Goal: Information Seeking & Learning: Learn about a topic

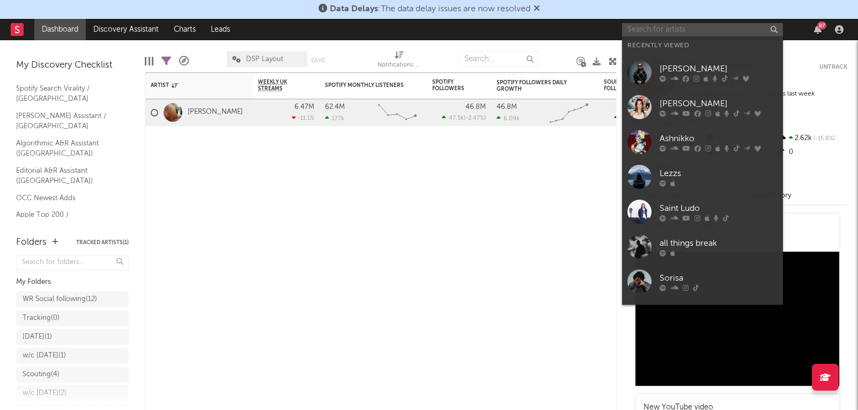
click at [668, 31] on input "text" at bounding box center [702, 29] width 161 height 13
paste input "https://open.spotify.com/track/79bWkyd08EFDO0ZZuu7IRT?si=b36324374248410c"
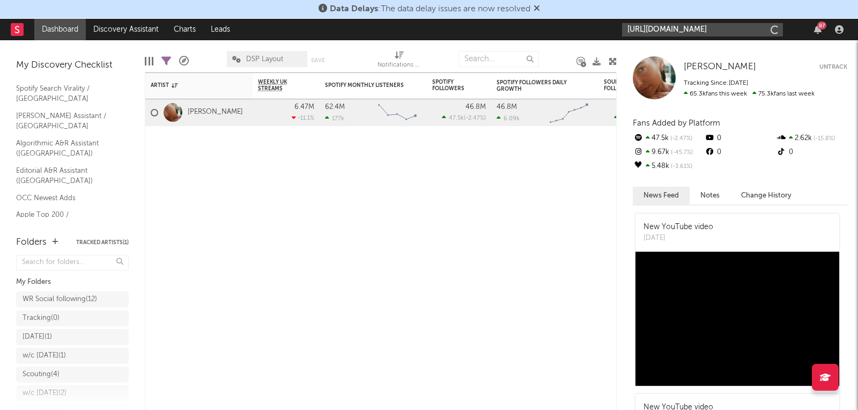
click at [668, 31] on input "https://open.spotify.com/track/79bWkyd08EFDO0ZZuu7IRT?si=b36324374248410c" at bounding box center [702, 29] width 161 height 13
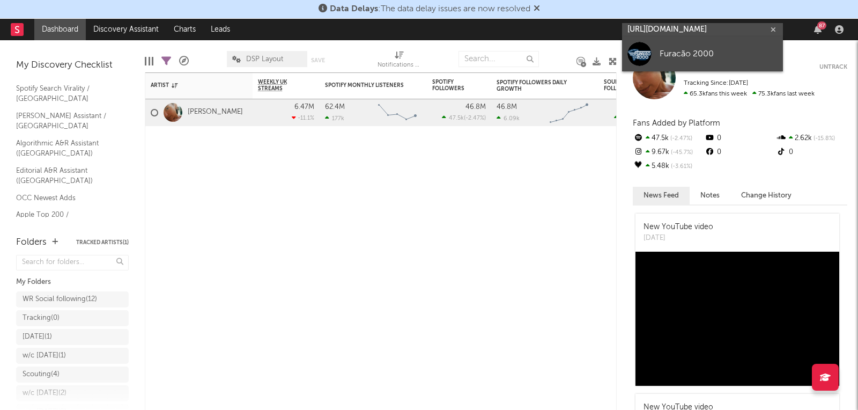
type input "https://open.spotify.com/track/79bWkyd08EFDO0ZZuu7IRT?si=b36324374248410c"
click at [672, 46] on link "Furacão 2000" at bounding box center [702, 53] width 161 height 35
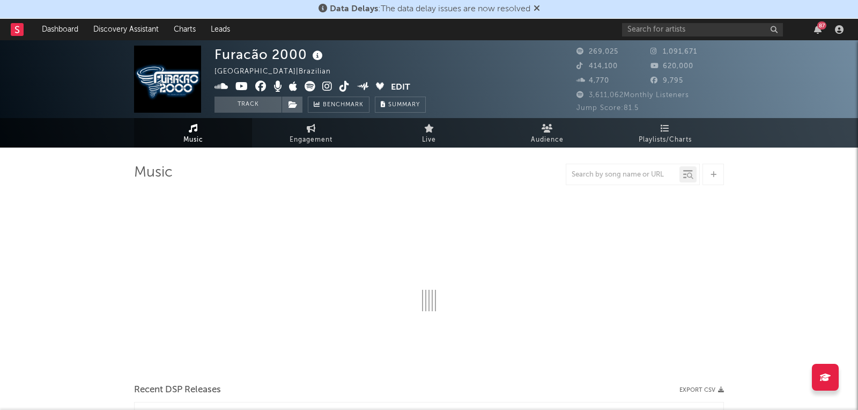
select select "6m"
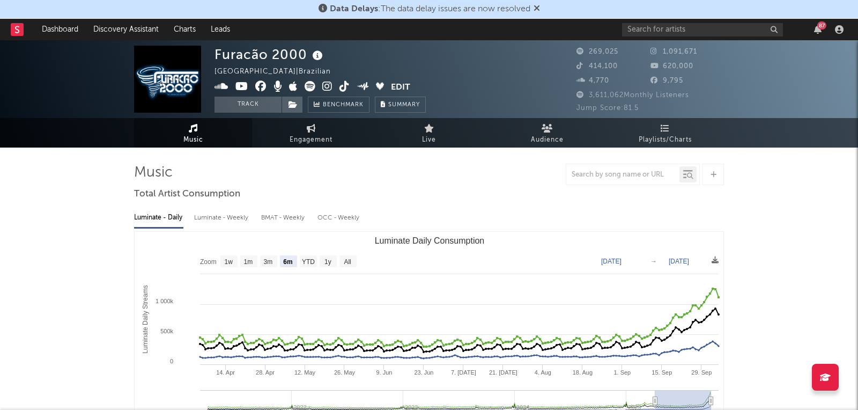
select select "6m"
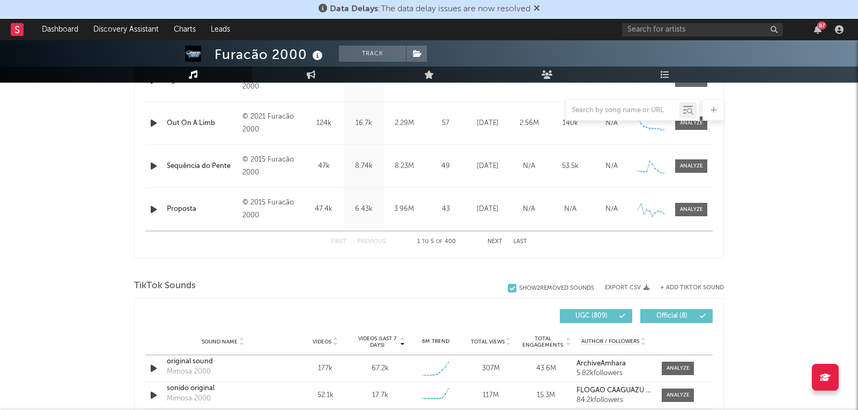
scroll to position [680, 0]
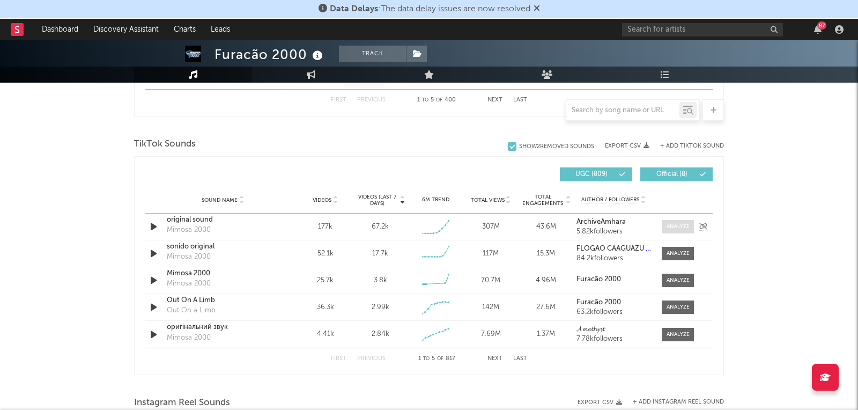
click at [691, 225] on span at bounding box center [678, 226] width 32 height 13
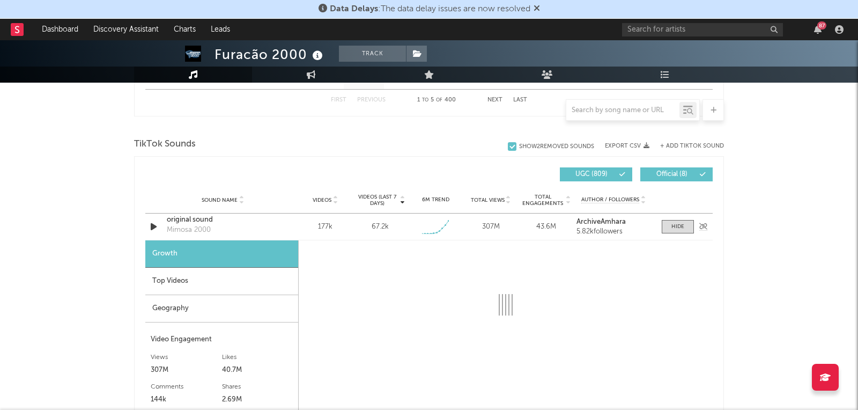
select select "1w"
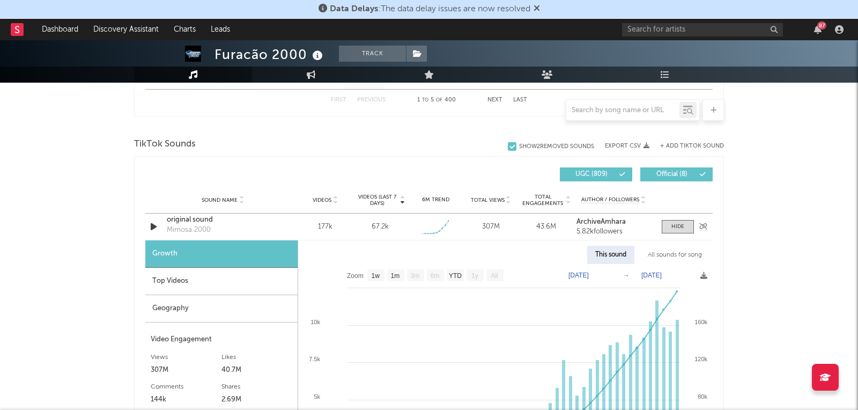
scroll to position [767, 0]
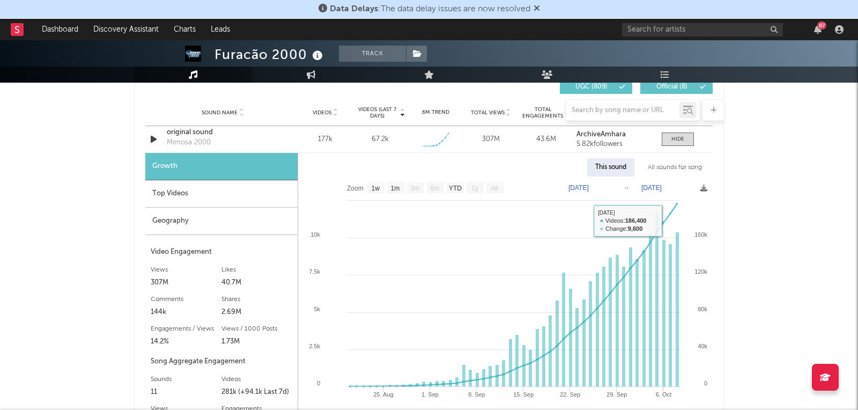
click at [676, 169] on div "All sounds for song" at bounding box center [675, 167] width 70 height 18
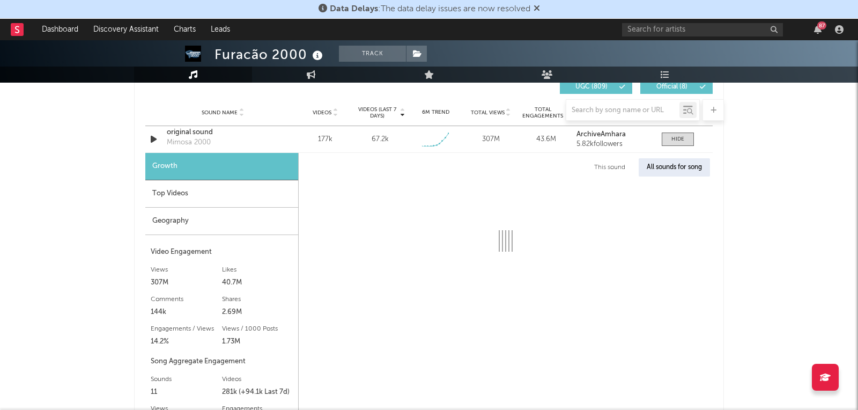
select select "1w"
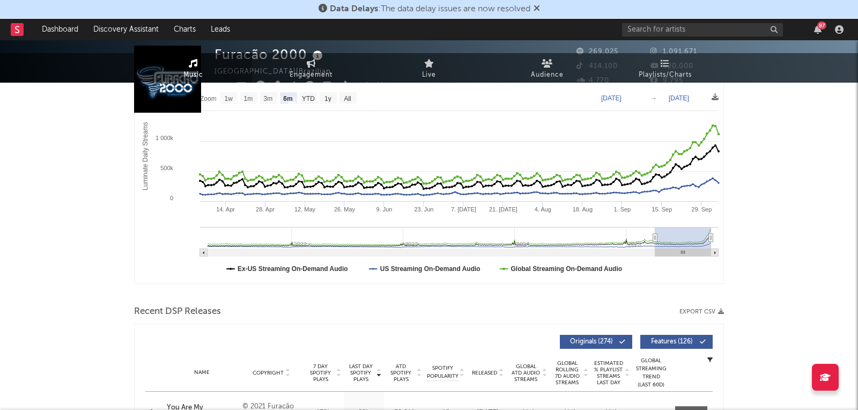
scroll to position [0, 0]
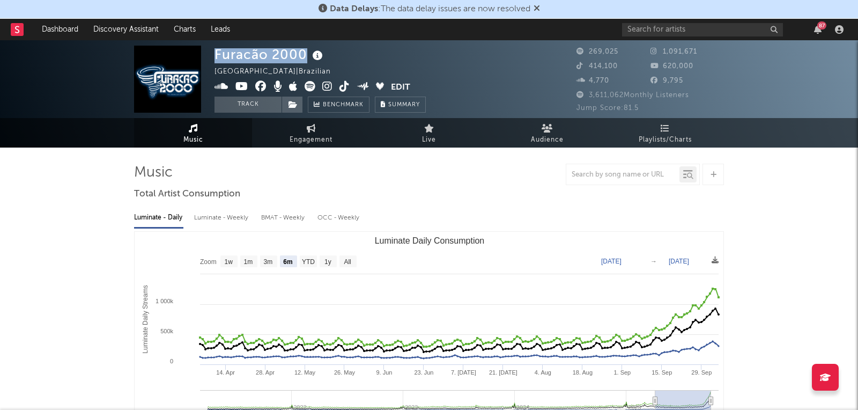
drag, startPoint x: 306, startPoint y: 52, endPoint x: 215, endPoint y: 55, distance: 91.8
click at [215, 55] on div "Furacão 2000" at bounding box center [270, 55] width 111 height 18
copy div "Furacão 2000"
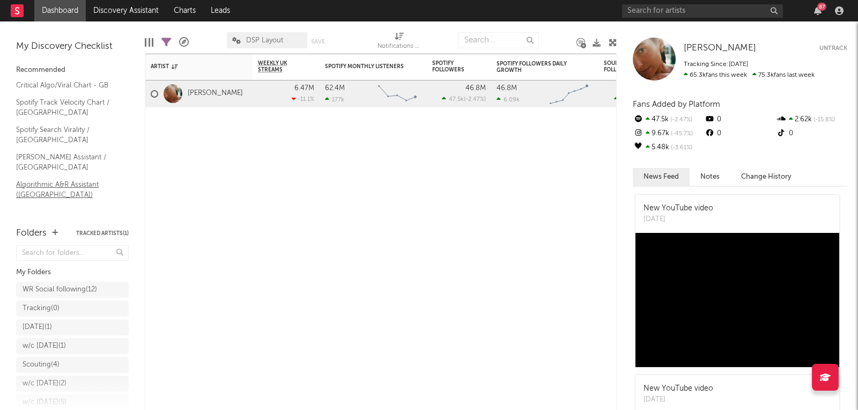
scroll to position [51, 0]
click at [47, 226] on link "Shazam Top 200 / GB" at bounding box center [67, 232] width 102 height 12
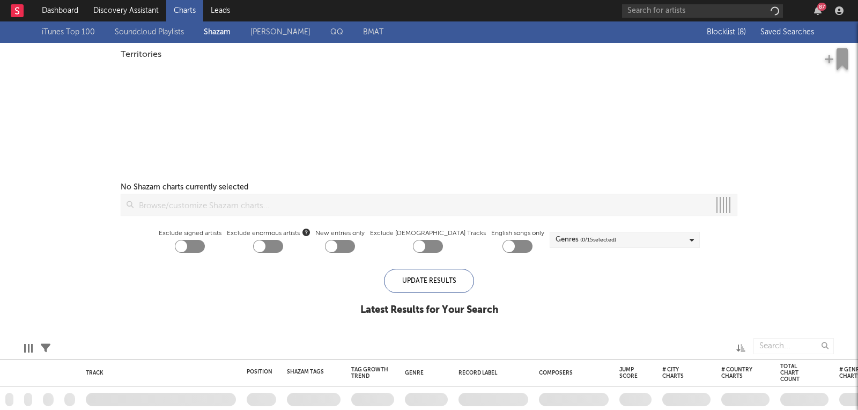
checkbox input "true"
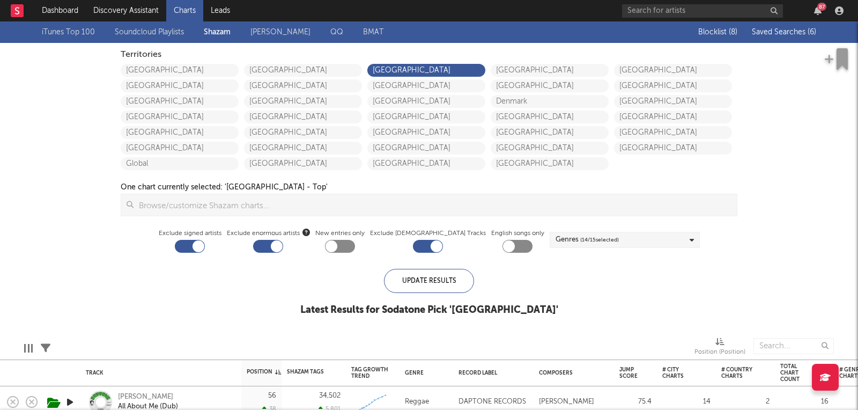
click at [770, 33] on span "Saved Searches ( 6 )" at bounding box center [784, 32] width 64 height 8
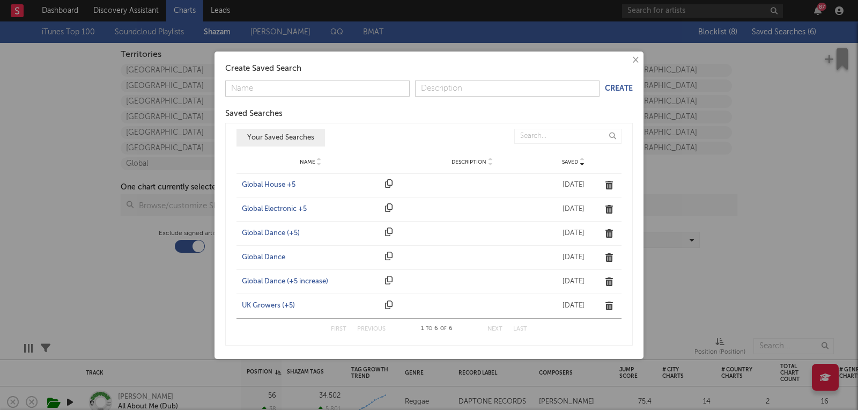
click at [267, 304] on div "UK Growers (+5)" at bounding box center [311, 305] width 138 height 11
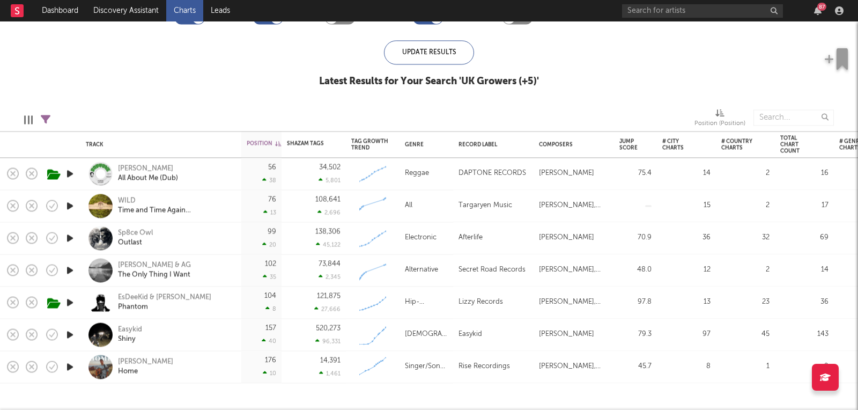
click at [69, 369] on icon "button" at bounding box center [69, 366] width 11 height 13
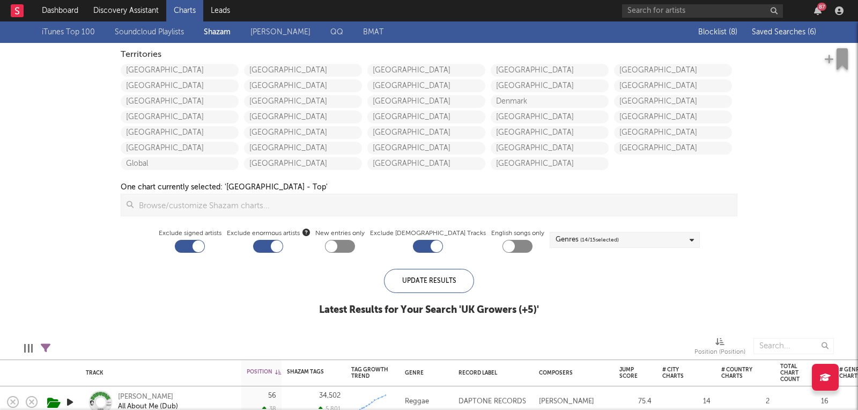
click at [766, 31] on span "Saved Searches ( 6 )" at bounding box center [784, 32] width 64 height 8
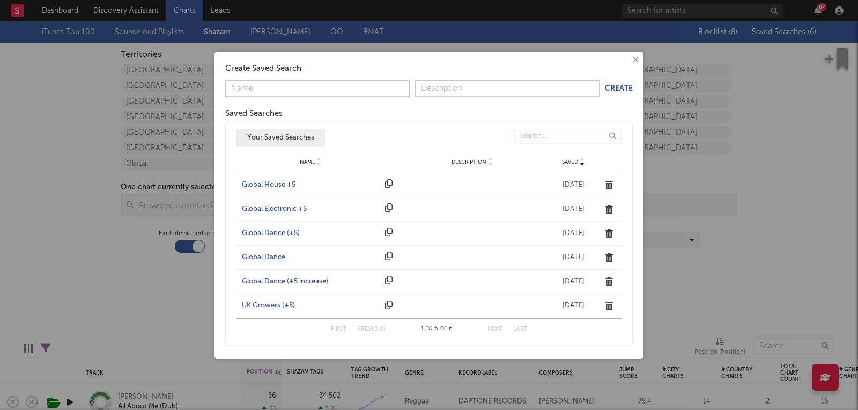
click at [272, 233] on div "Global Dance (+5)" at bounding box center [311, 233] width 138 height 11
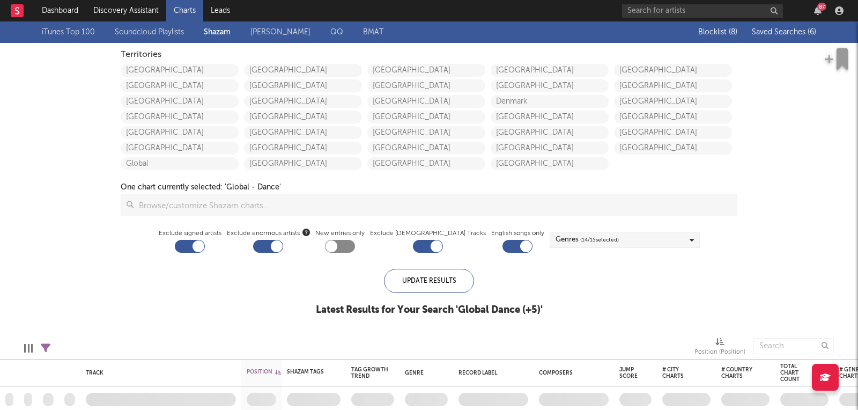
checkbox input "true"
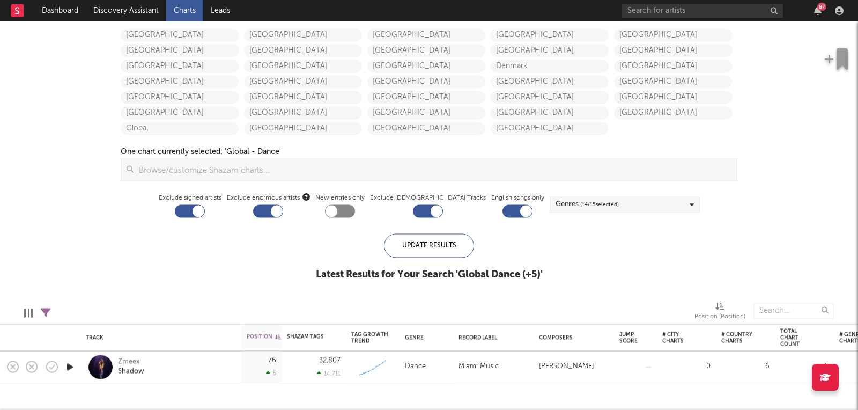
click at [73, 366] on icon "button" at bounding box center [69, 366] width 11 height 13
click at [385, 394] on div "00:01 00:30" at bounding box center [429, 396] width 188 height 27
click at [395, 399] on div "00:01 00:30" at bounding box center [429, 396] width 188 height 27
click at [399, 397] on div at bounding box center [429, 396] width 134 height 3
click at [417, 397] on div at bounding box center [429, 396] width 134 height 3
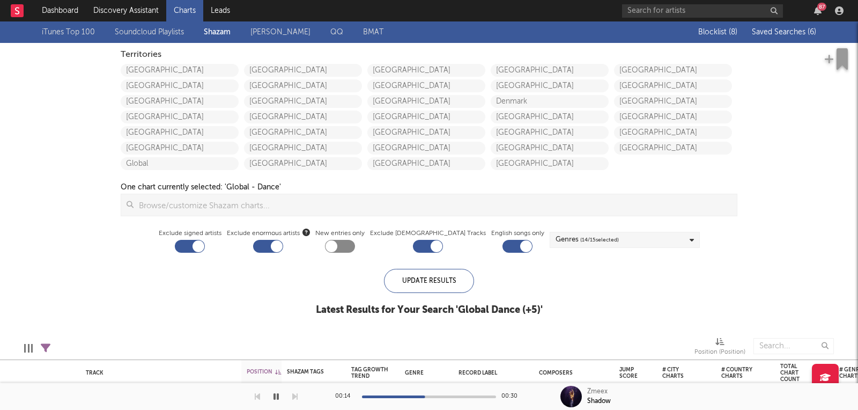
click at [776, 30] on span "Saved Searches ( 6 )" at bounding box center [784, 32] width 64 height 8
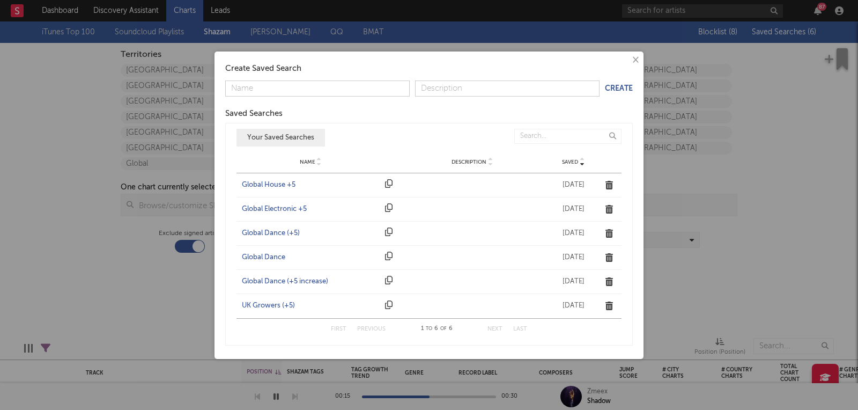
click at [275, 204] on div "Global Electronic +5" at bounding box center [311, 209] width 138 height 11
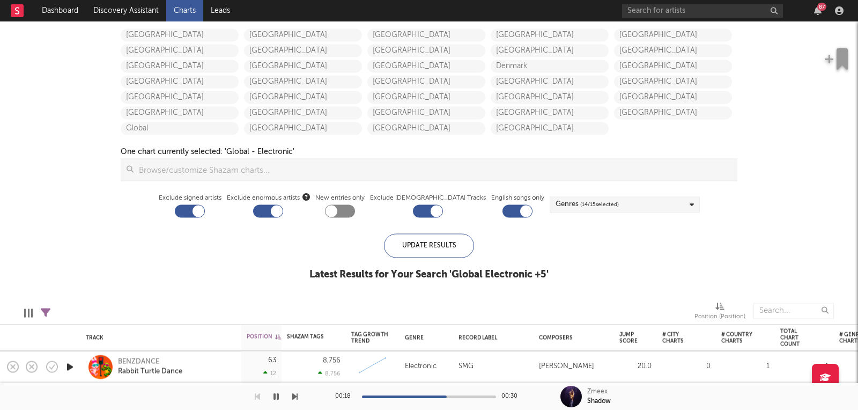
click at [70, 367] on icon "button" at bounding box center [69, 366] width 11 height 13
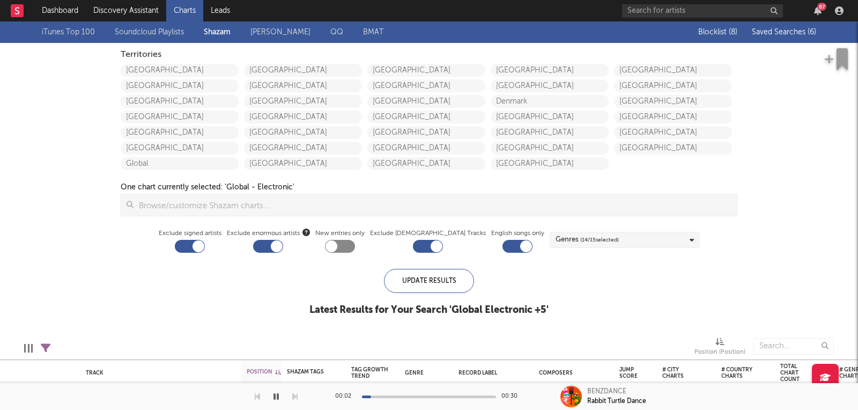
click at [781, 32] on span "Saved Searches ( 6 )" at bounding box center [784, 32] width 64 height 8
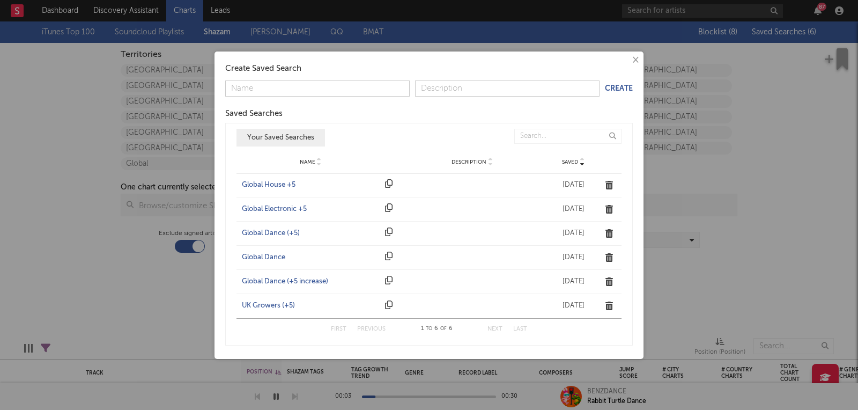
click at [271, 185] on div "Global House +5" at bounding box center [311, 185] width 138 height 11
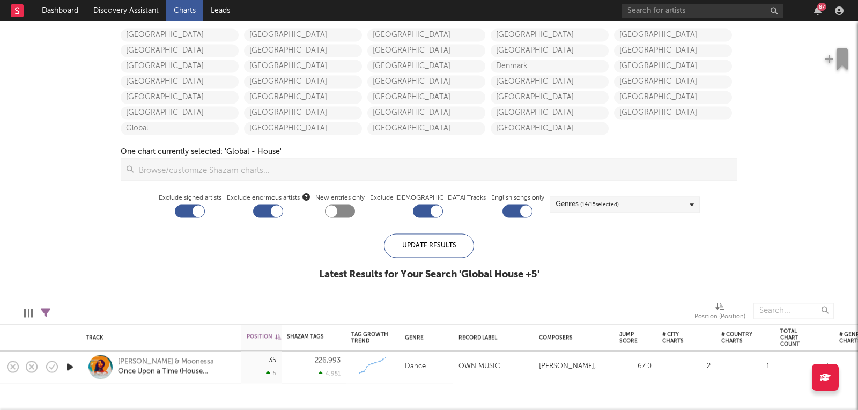
click at [66, 365] on icon "button" at bounding box center [69, 366] width 11 height 13
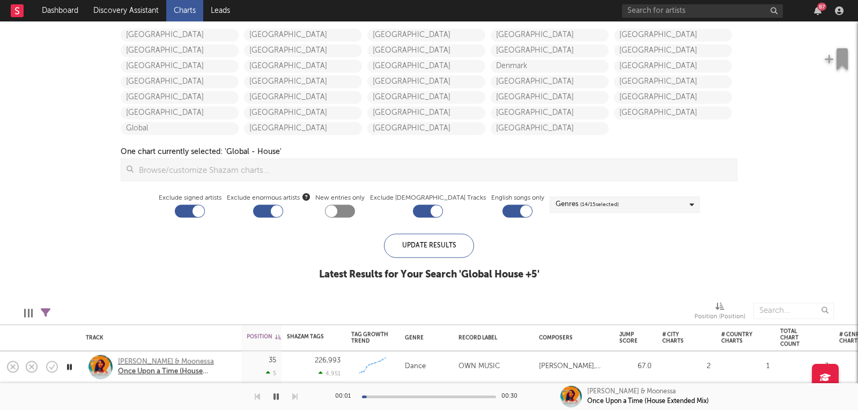
click at [146, 364] on div "Max Oazo & Moonessa" at bounding box center [175, 362] width 115 height 10
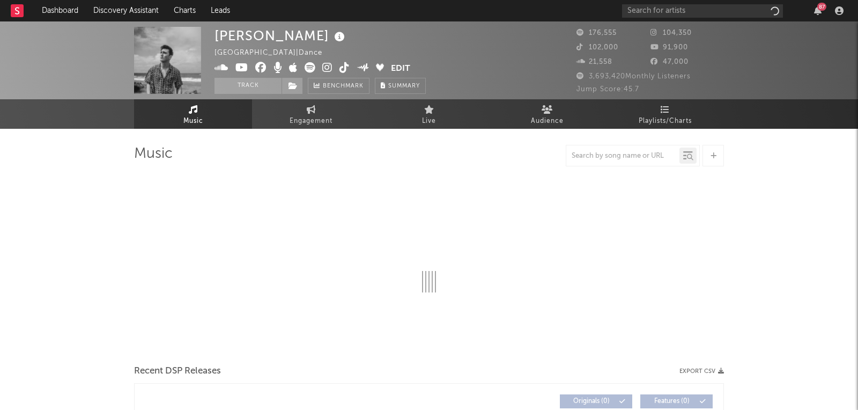
select select "6m"
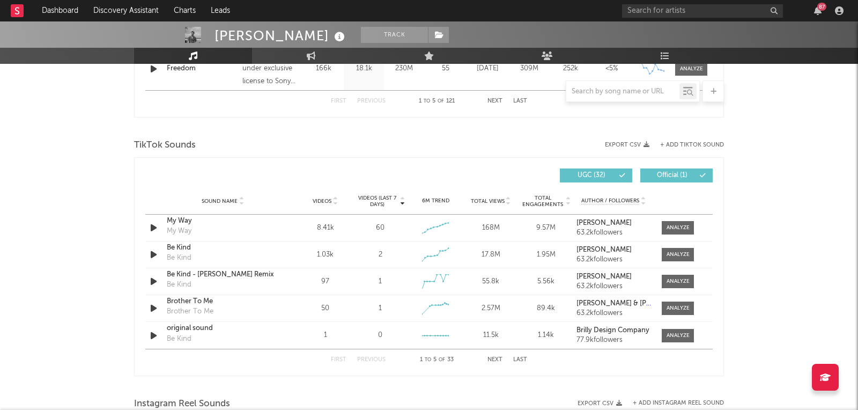
scroll to position [453, 0]
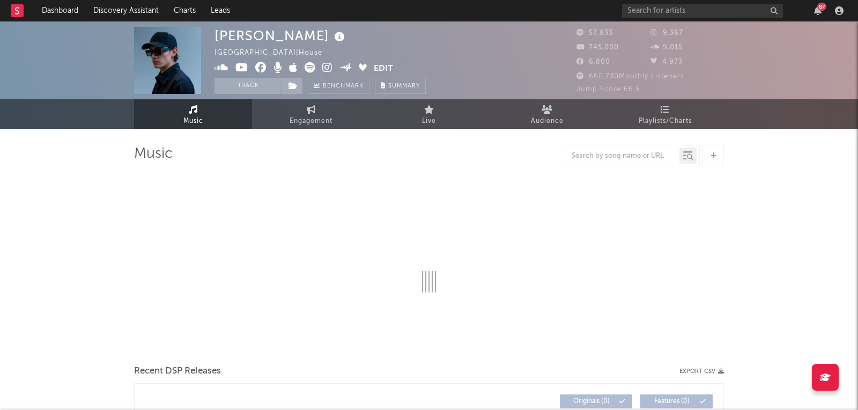
select select "6m"
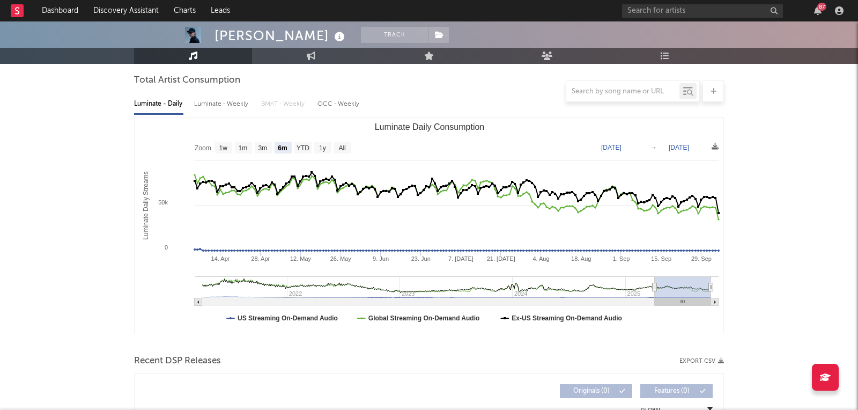
scroll to position [272, 0]
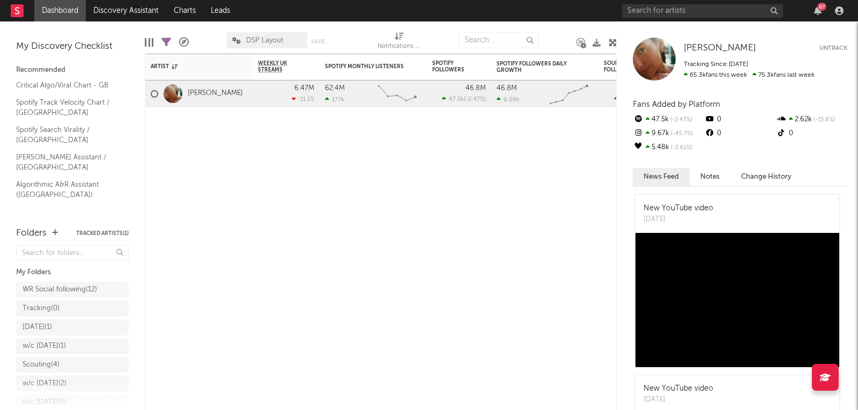
scroll to position [51, 0]
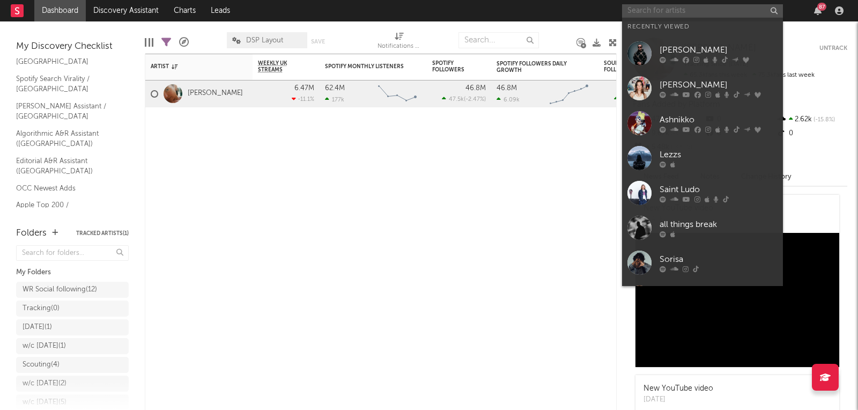
click at [668, 8] on input "text" at bounding box center [702, 10] width 161 height 13
paste input "https://open.spotify.com/album/6YaPsi6aYKQbcdWJaWwtAl?si=cwDLkyfDRoSlCTh1TtMCmg"
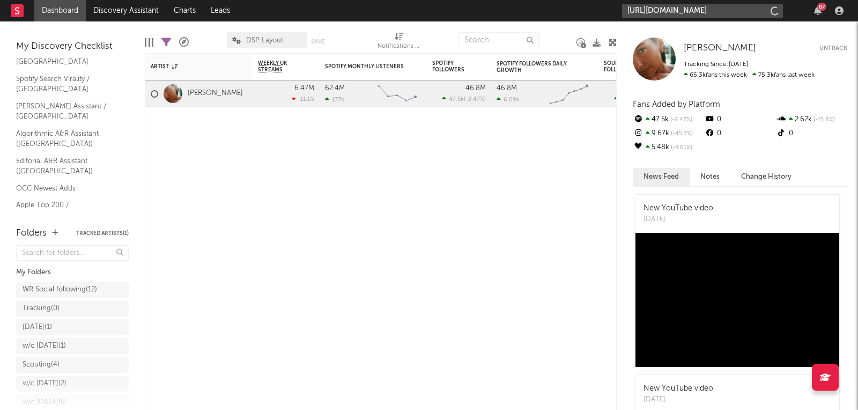
scroll to position [0, 183]
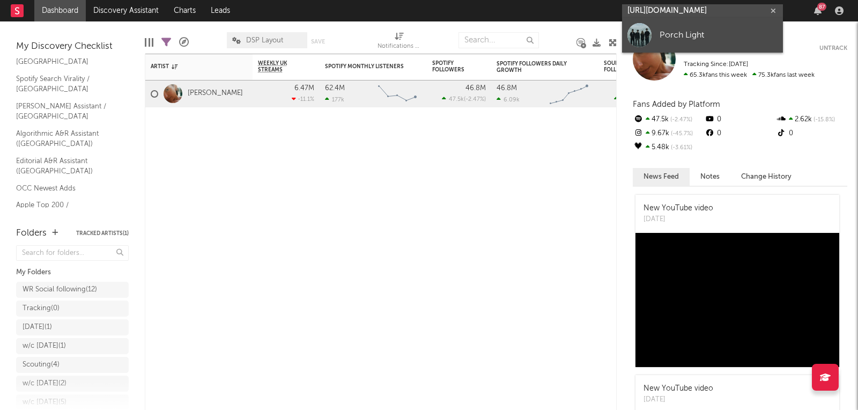
type input "https://open.spotify.com/album/6YaPsi6aYKQbcdWJaWwtAl?si=cwDLkyfDRoSlCTh1TtMCmg"
click at [665, 31] on div "Porch Light" at bounding box center [719, 35] width 118 height 13
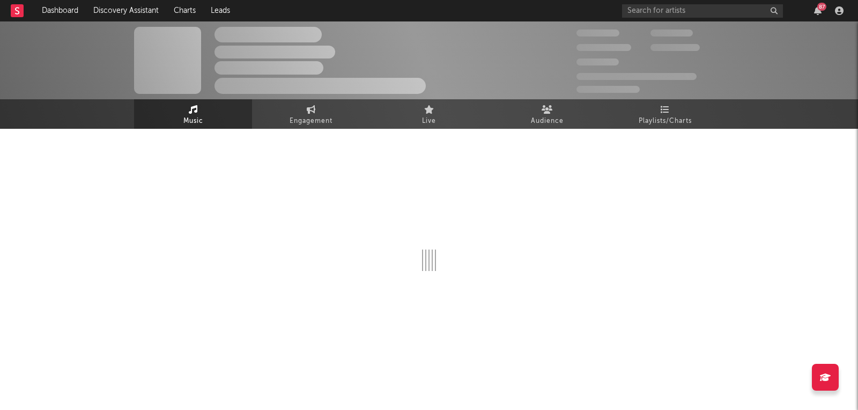
select select "6m"
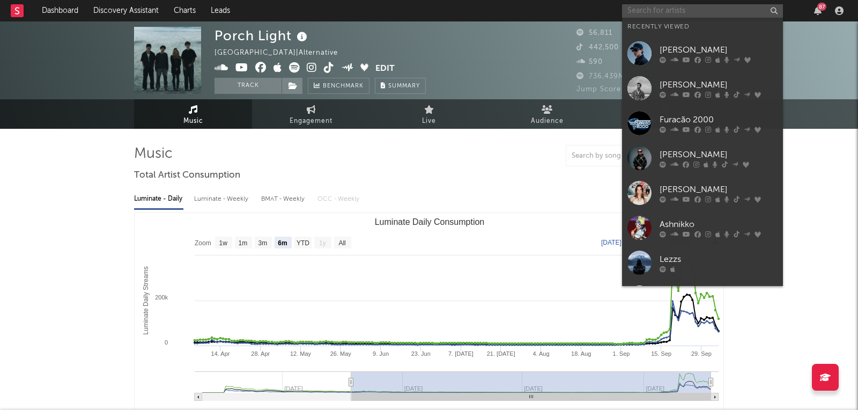
click at [666, 13] on input "text" at bounding box center [702, 10] width 161 height 13
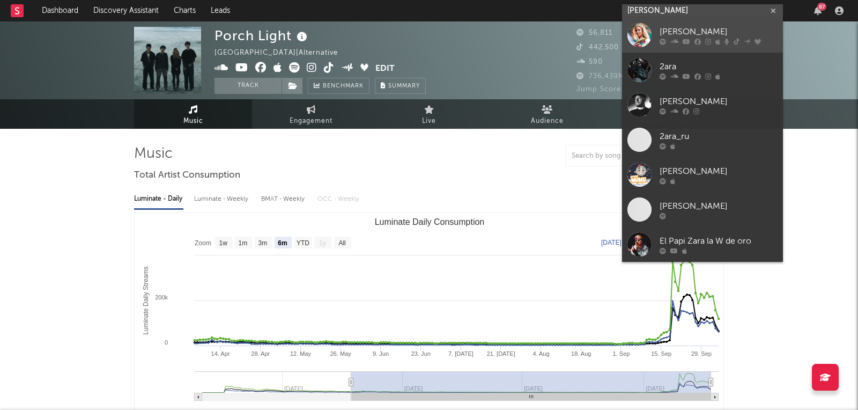
type input "zara lar"
click at [652, 36] on link "Zara Larsson" at bounding box center [702, 35] width 161 height 35
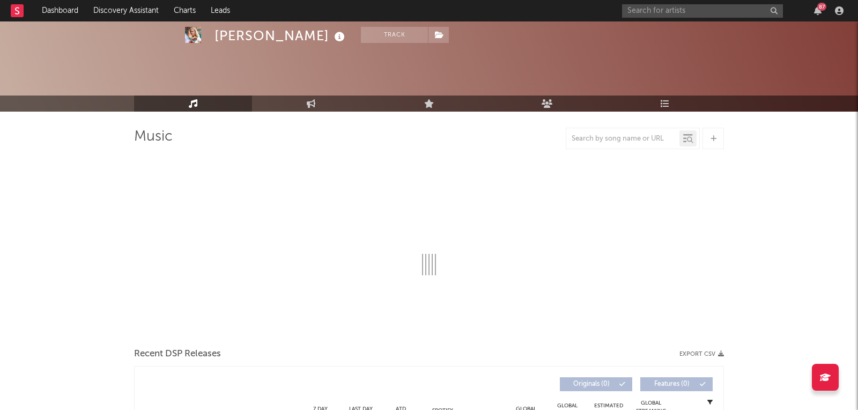
scroll to position [78, 0]
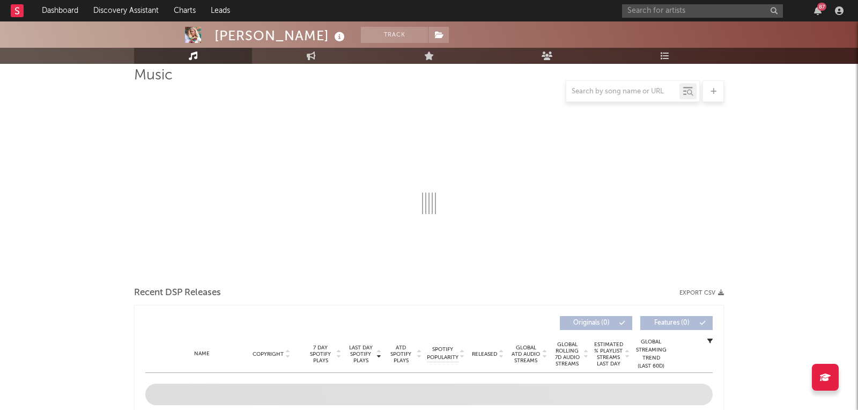
select select "6m"
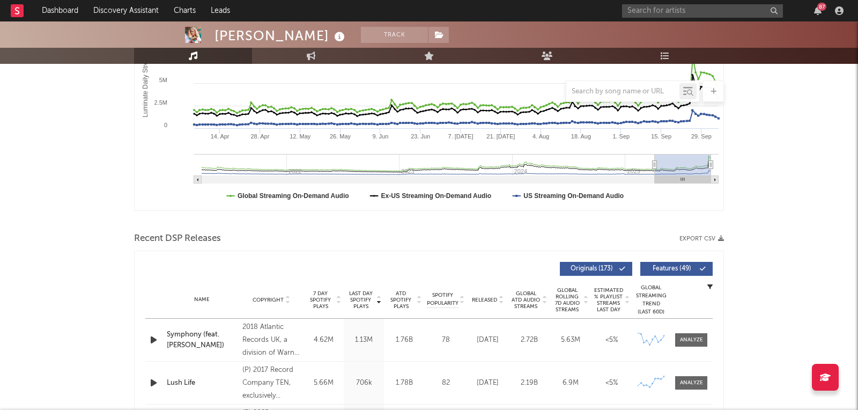
scroll to position [291, 0]
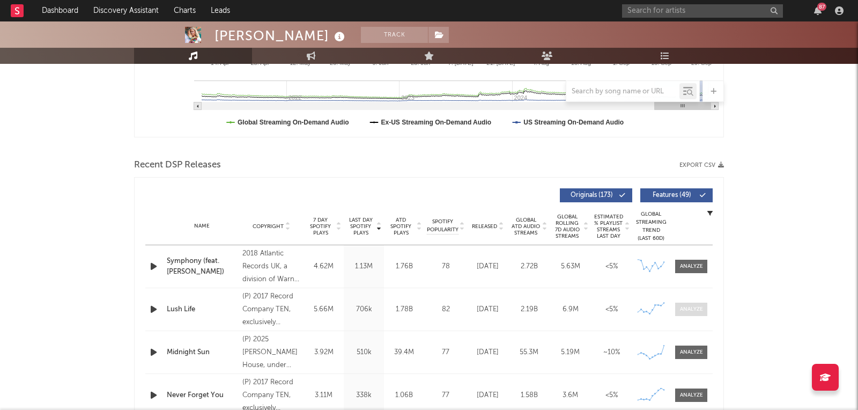
click at [697, 313] on span at bounding box center [691, 308] width 32 height 13
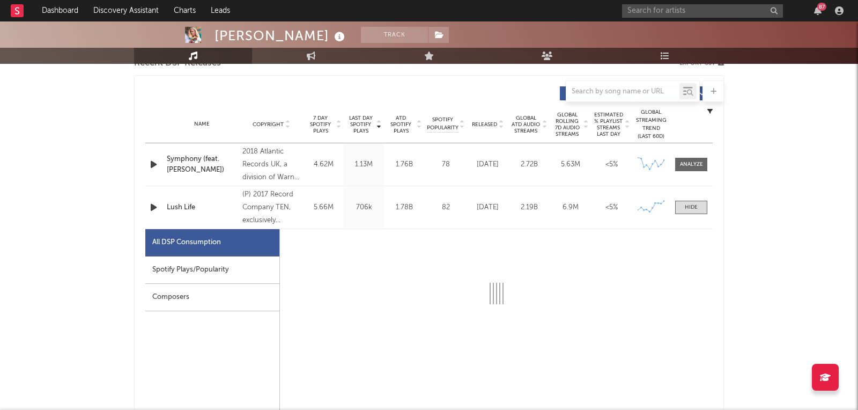
scroll to position [394, 0]
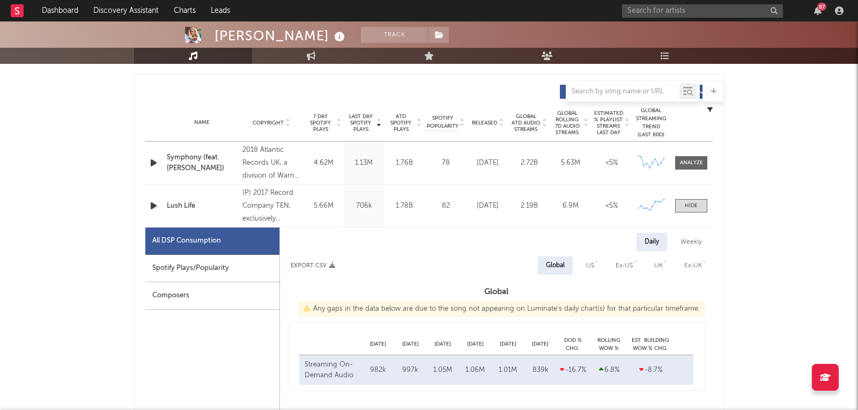
select select "6m"
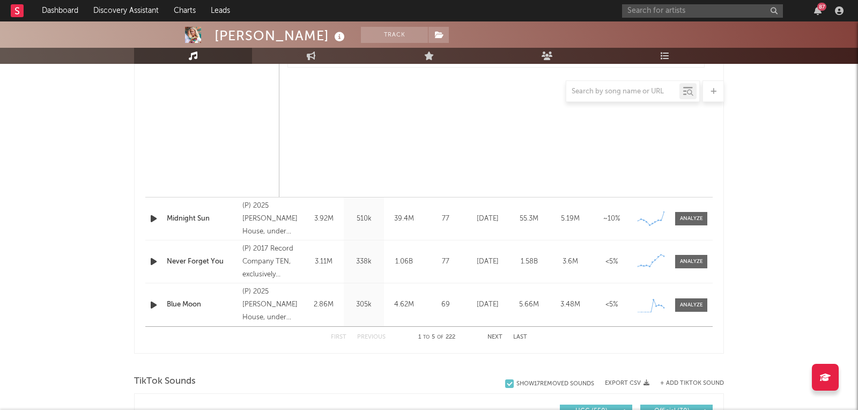
scroll to position [1064, 0]
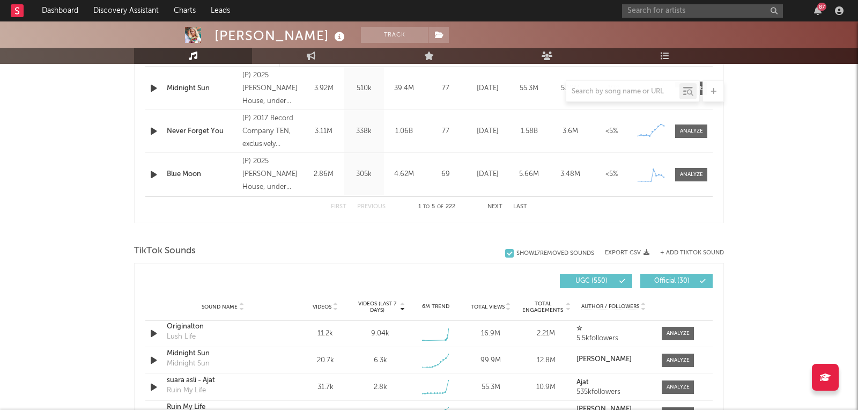
click at [660, 18] on div "87" at bounding box center [734, 10] width 225 height 21
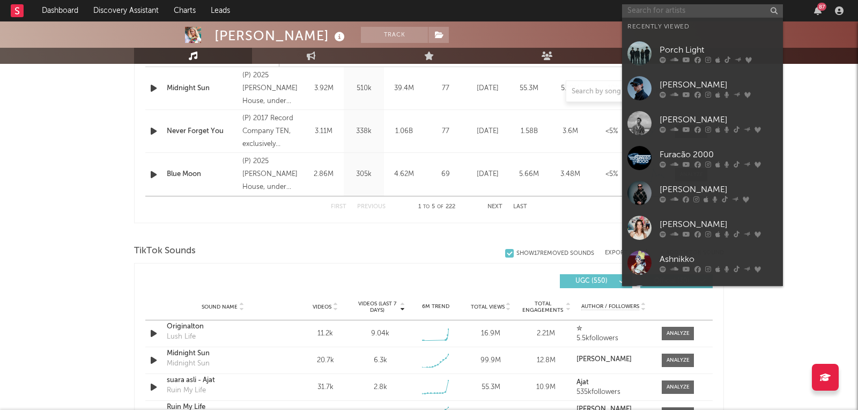
click at [659, 15] on input "text" at bounding box center [702, 10] width 161 height 13
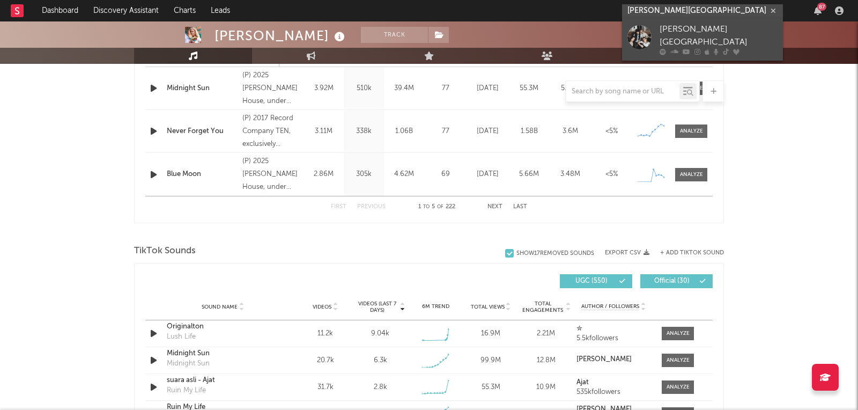
type input "florence road"
click at [666, 29] on div "Florence Road" at bounding box center [719, 36] width 118 height 26
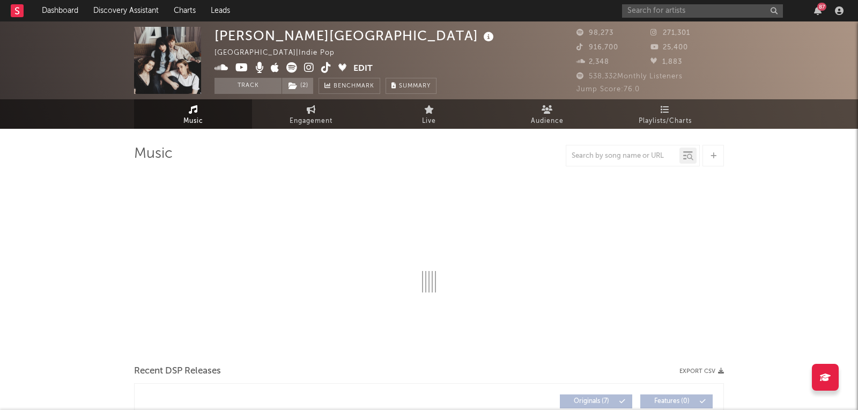
select select "6m"
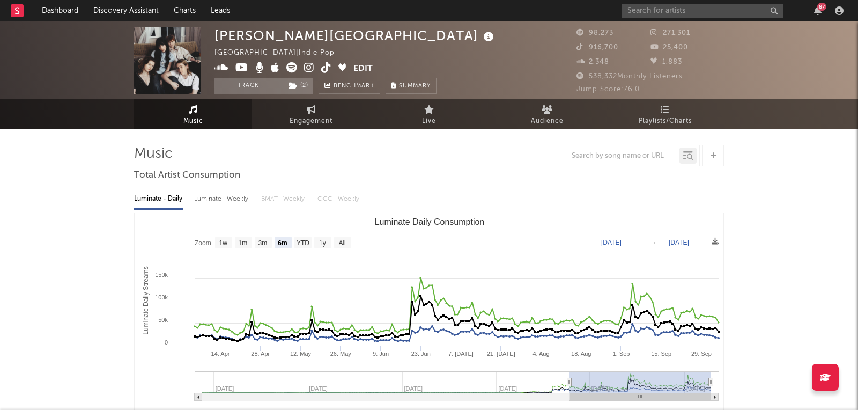
click at [325, 70] on icon at bounding box center [326, 67] width 10 height 11
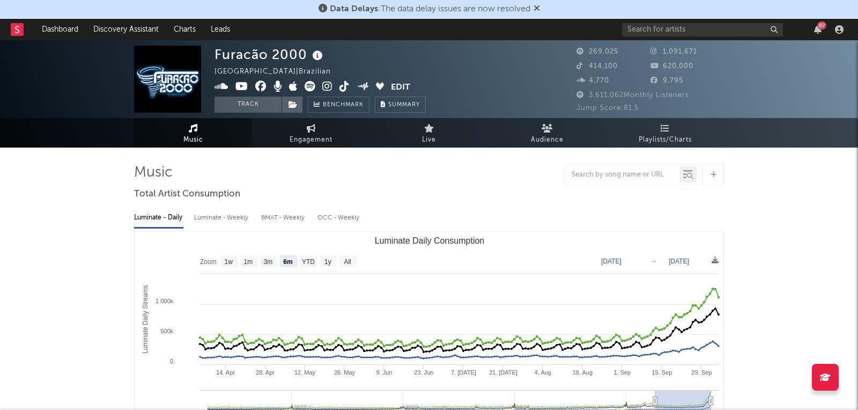
select select "6m"
select select "1w"
click at [53, 28] on link "Dashboard" at bounding box center [59, 29] width 51 height 21
